Goal: Use online tool/utility

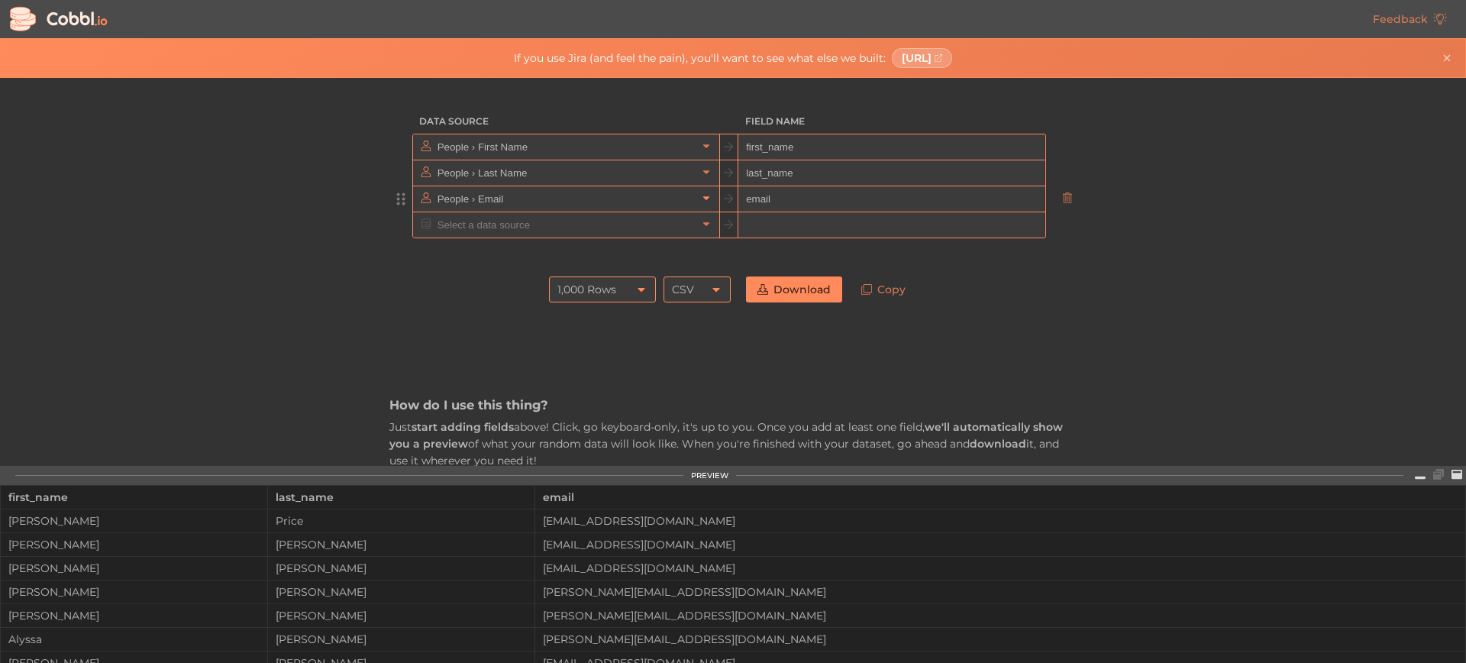
click at [701, 204] on link at bounding box center [706, 198] width 18 height 15
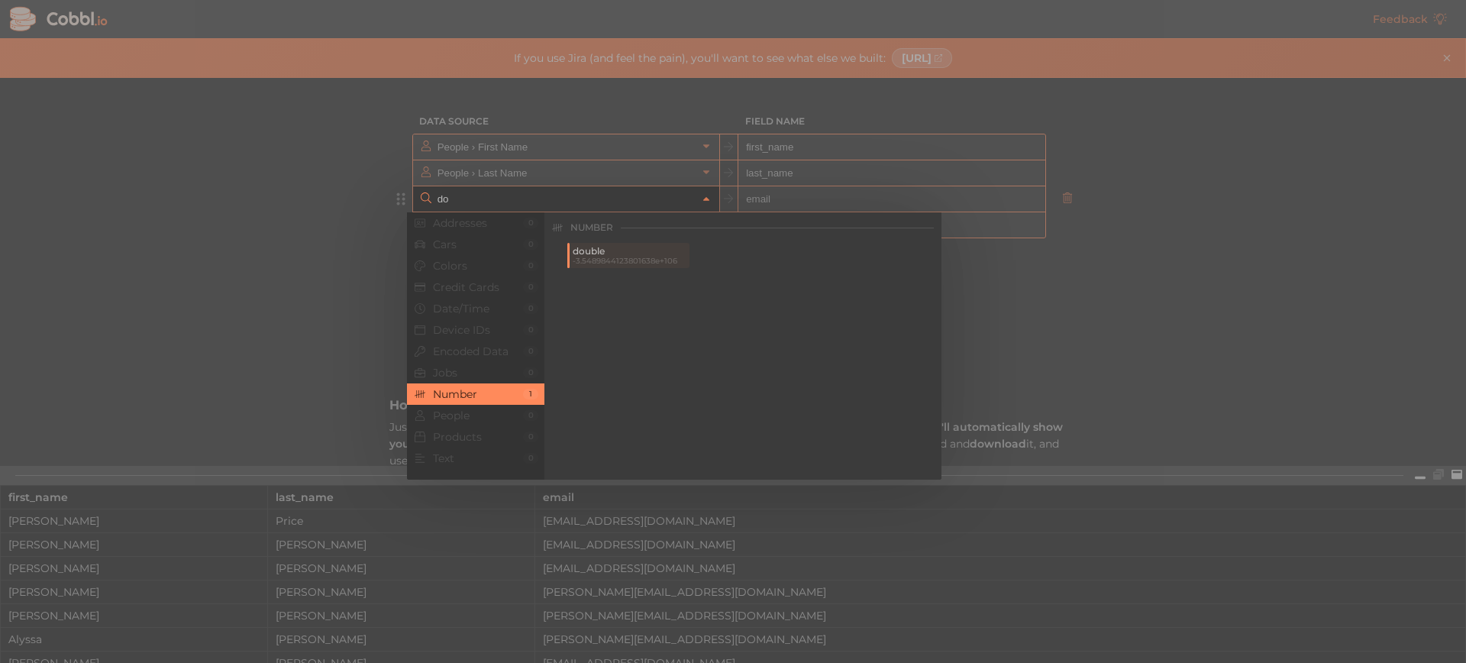
type input "d"
type input "b"
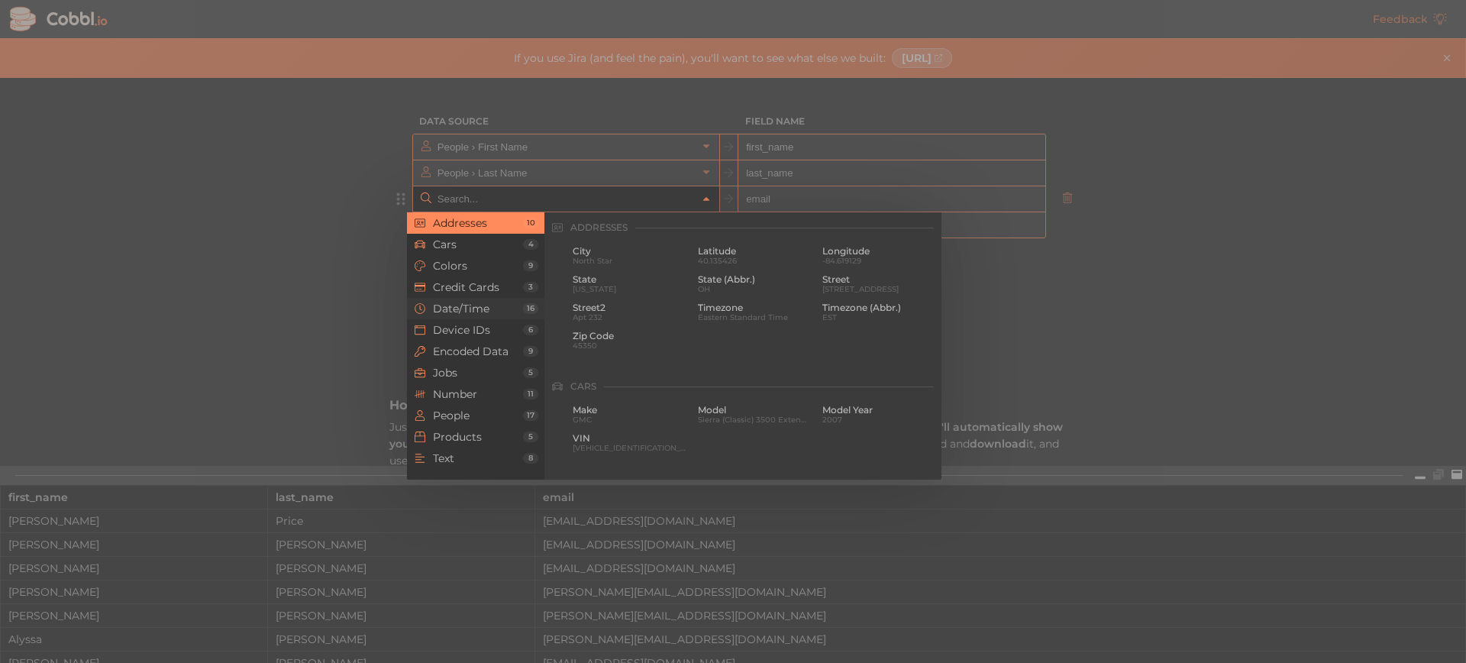
click at [475, 312] on span "Date/Time" at bounding box center [478, 308] width 90 height 12
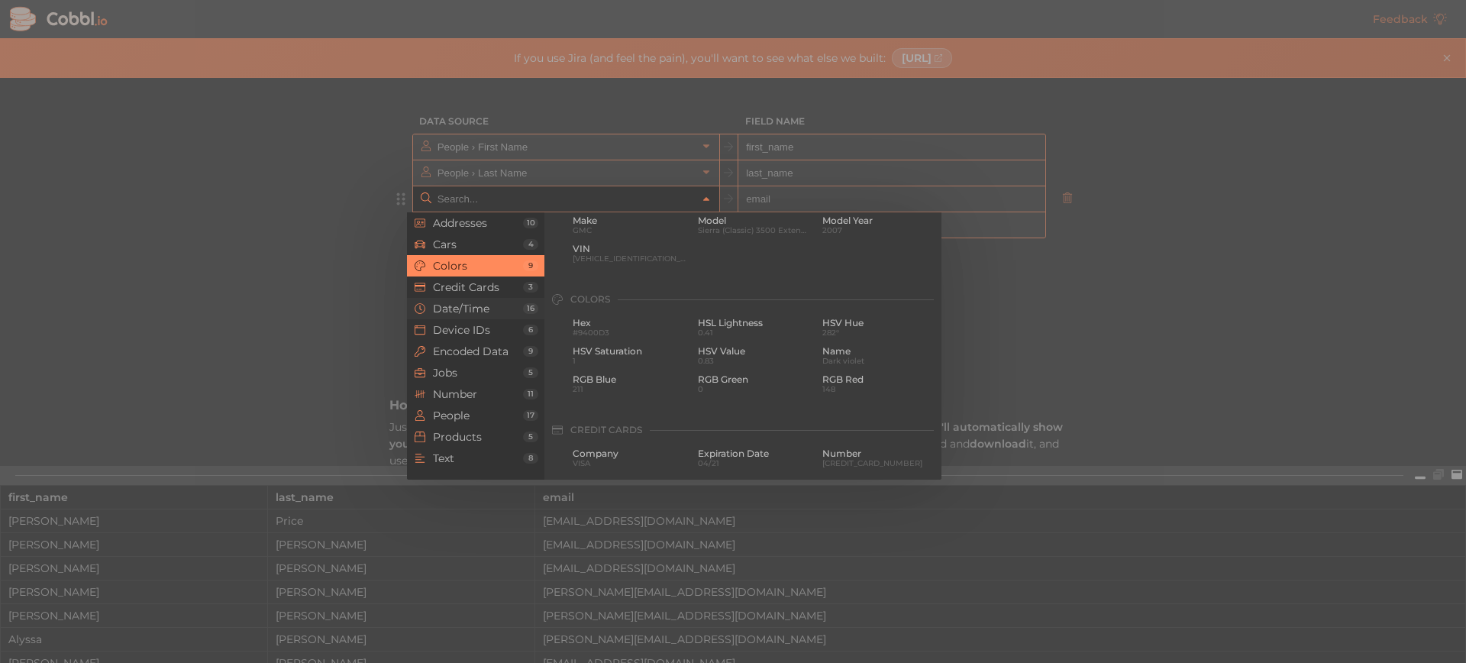
scroll to position [466, 0]
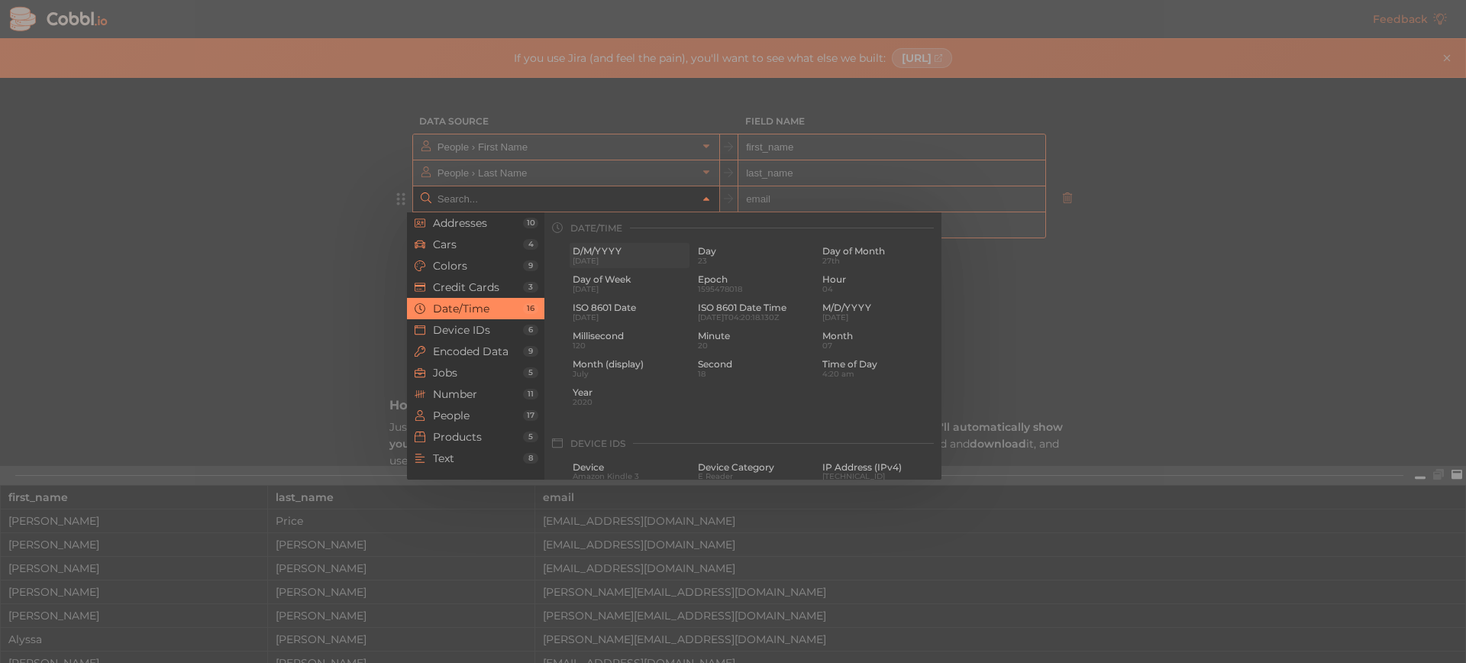
click at [626, 256] on span "[DATE]" at bounding box center [629, 260] width 114 height 8
type input "Date/Time › D/M/YYYY"
type input "d/m/yyyy"
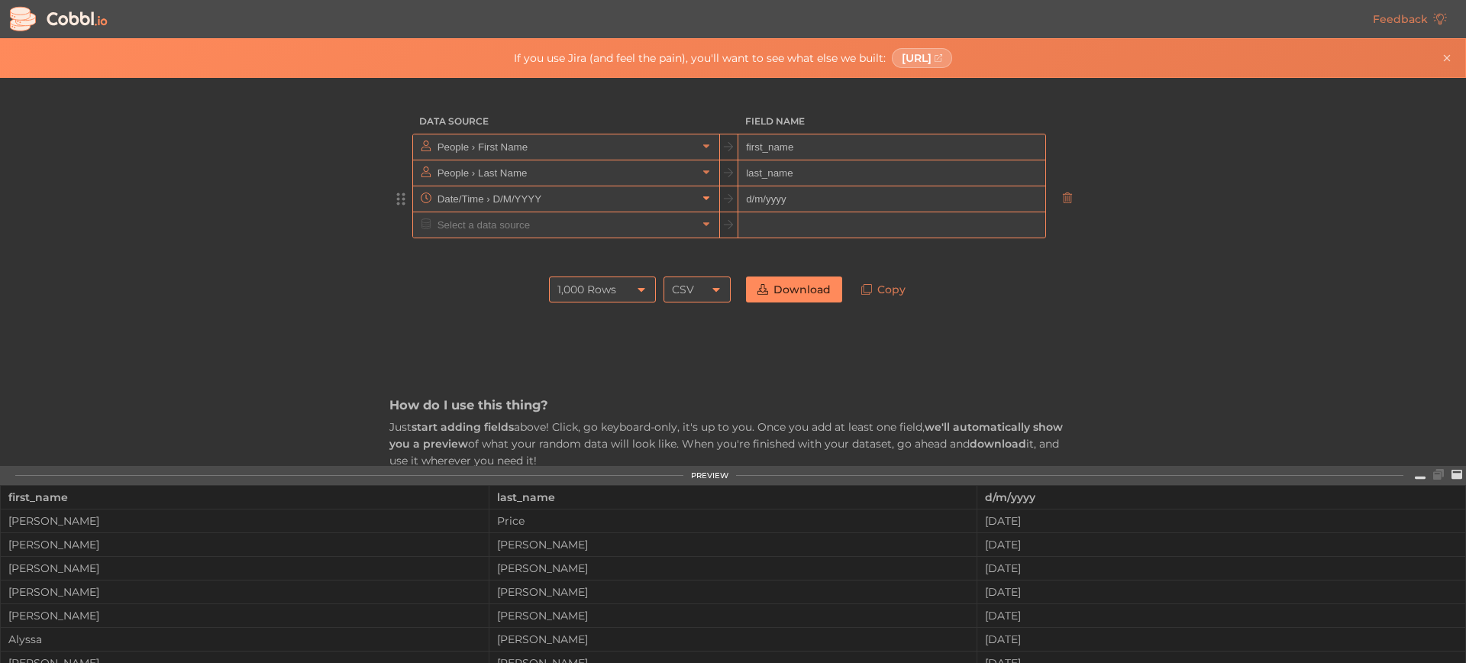
click at [701, 199] on icon at bounding box center [706, 197] width 11 height 11
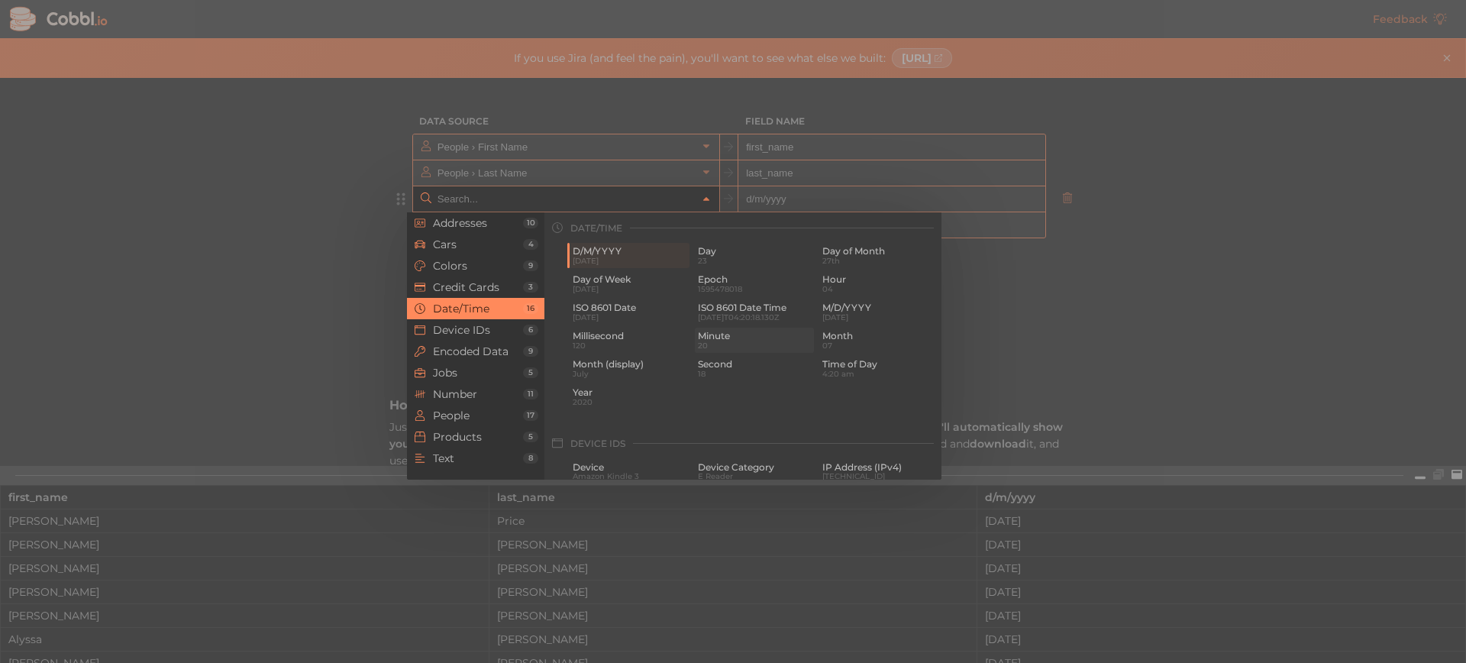
scroll to position [550, 0]
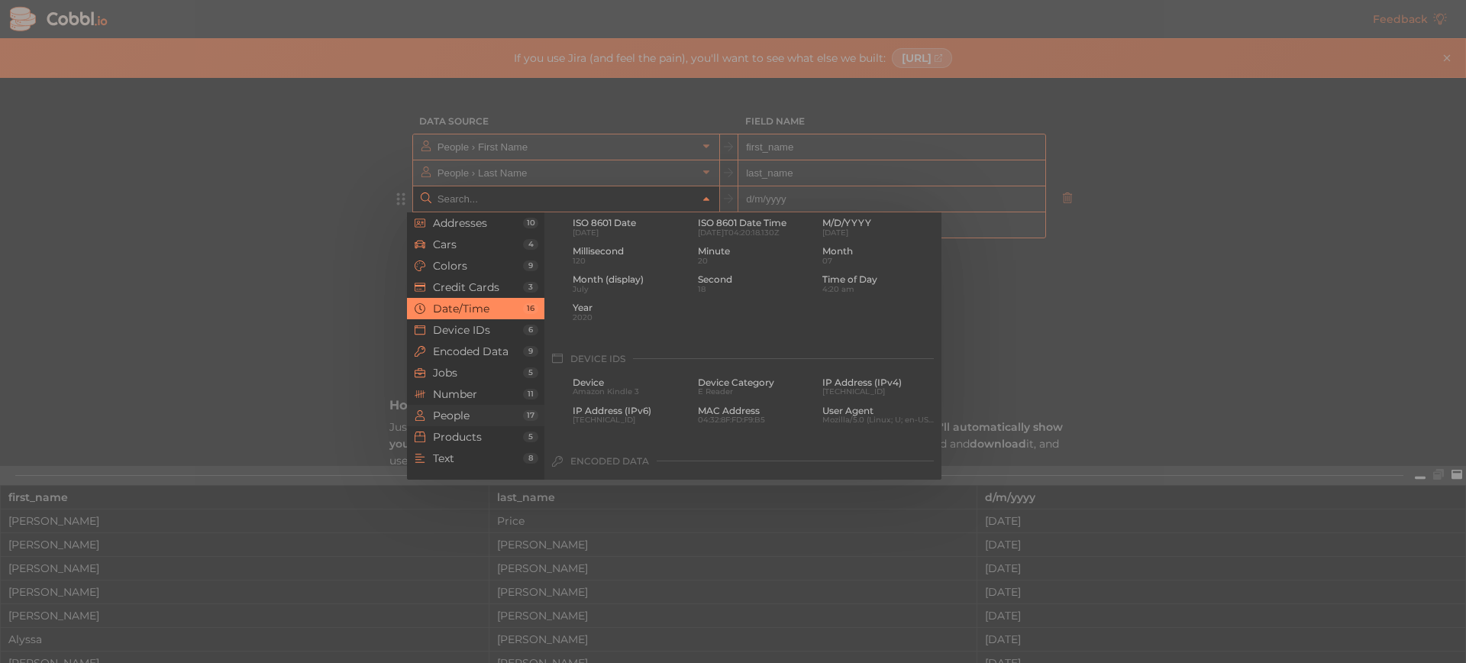
click at [498, 416] on span "People" at bounding box center [478, 415] width 90 height 12
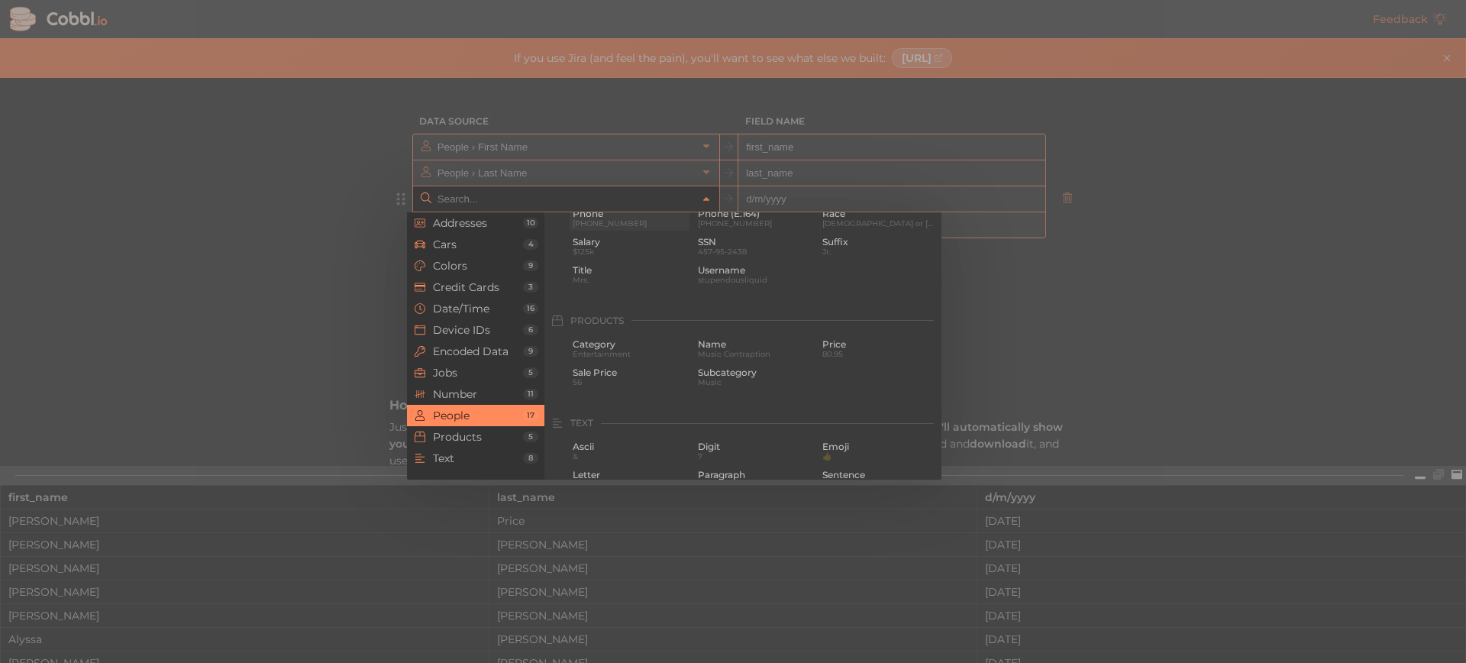
scroll to position [1260, 0]
click at [376, 318] on div at bounding box center [733, 331] width 1466 height 663
type input "Date/Time › D/M/YYYY"
